Goal: Task Accomplishment & Management: Complete application form

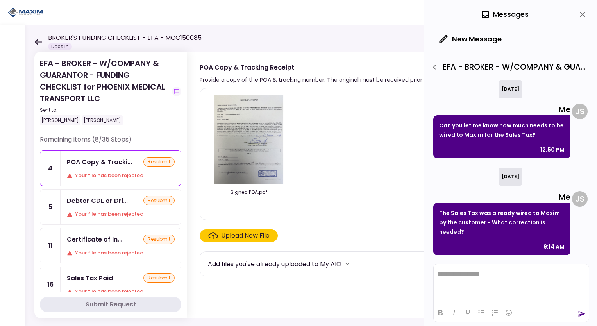
scroll to position [53, 0]
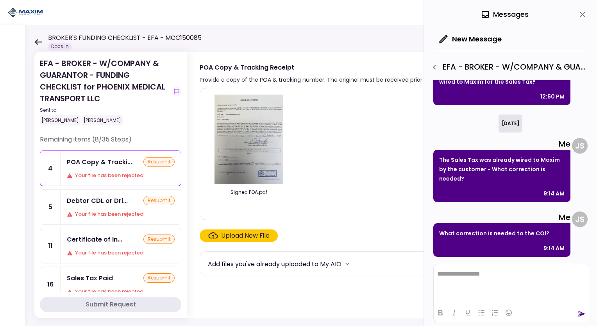
click at [122, 208] on div "Debtor CDL or Dri... resubmit Your file has been rejected" at bounding box center [121, 206] width 120 height 35
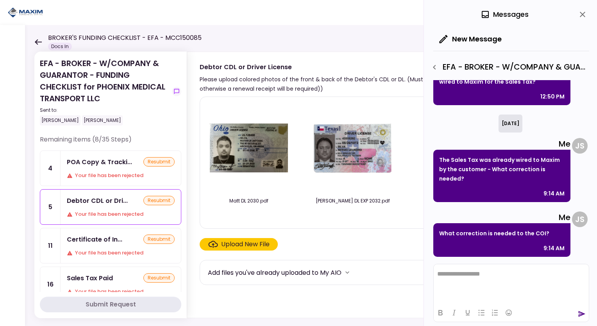
click at [216, 246] on icon "Click here to upload the required document" at bounding box center [213, 244] width 10 height 7
click at [0, 0] on input "Upload New File" at bounding box center [0, 0] width 0 height 0
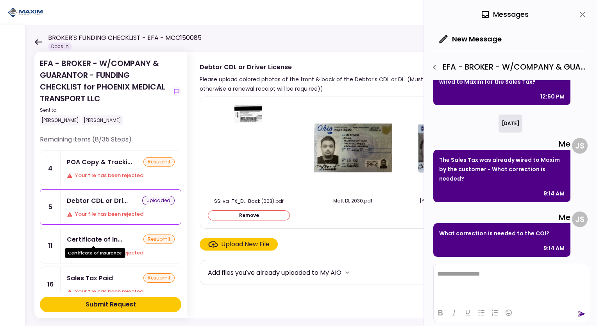
click at [96, 242] on div "Certificate of Insurance" at bounding box center [95, 249] width 60 height 15
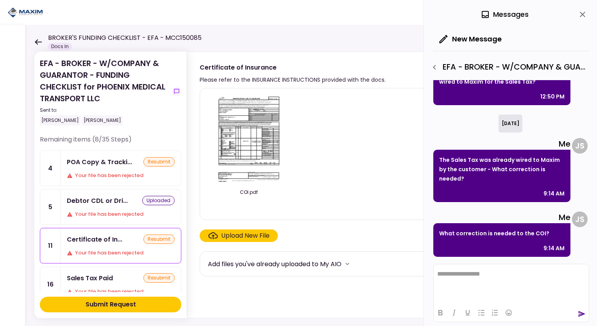
click at [230, 232] on div "Upload New File" at bounding box center [245, 235] width 48 height 9
click at [0, 0] on input "Upload New File" at bounding box center [0, 0] width 0 height 0
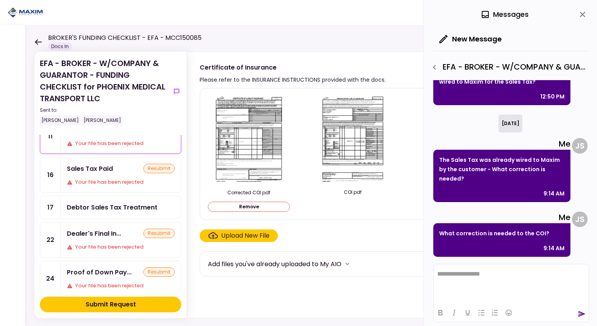
scroll to position [117, 0]
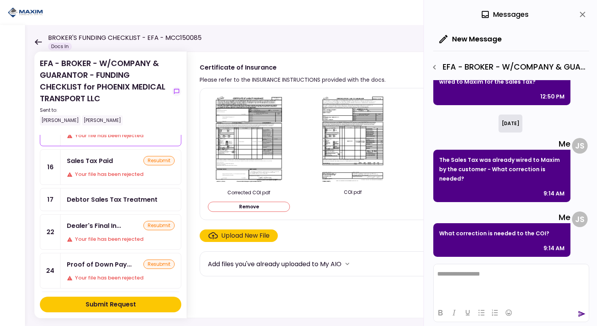
click at [147, 223] on div "resubmit" at bounding box center [158, 225] width 31 height 9
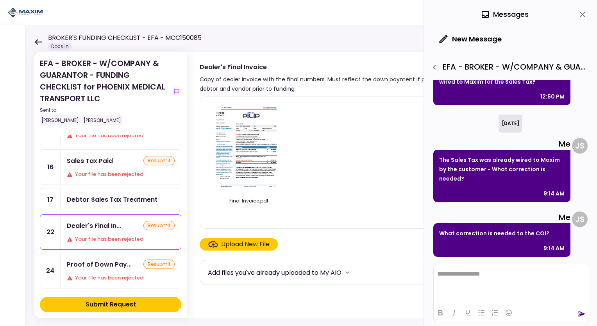
click at [212, 245] on icon "Click here to upload the required document" at bounding box center [212, 244] width 9 height 7
click at [0, 0] on input "Upload New File" at bounding box center [0, 0] width 0 height 0
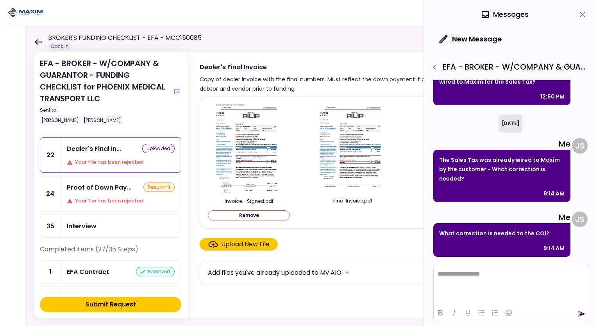
scroll to position [195, 0]
click at [159, 181] on div "resubmit" at bounding box center [158, 185] width 31 height 9
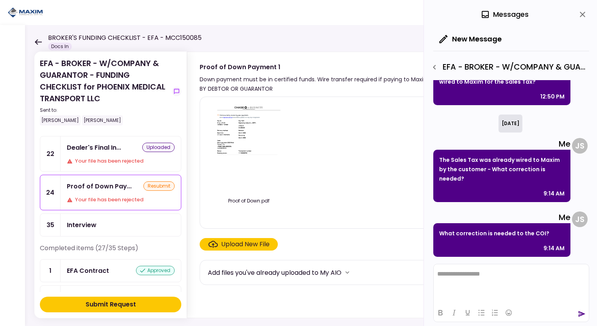
click at [223, 239] on div "Upload New File" at bounding box center [245, 243] width 48 height 9
click at [0, 0] on input "Upload New File" at bounding box center [0, 0] width 0 height 0
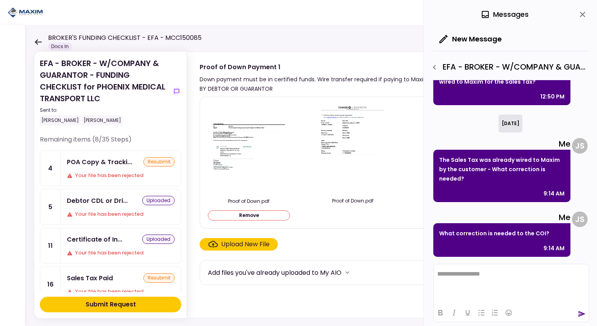
click at [143, 307] on button "Submit Request" at bounding box center [110, 304] width 141 height 16
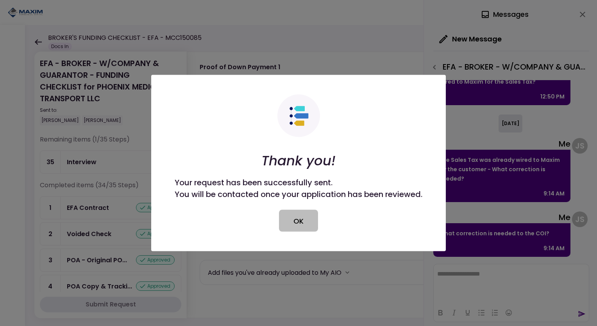
click at [300, 211] on button "OK" at bounding box center [298, 221] width 39 height 22
